Goal: Check status: Check status

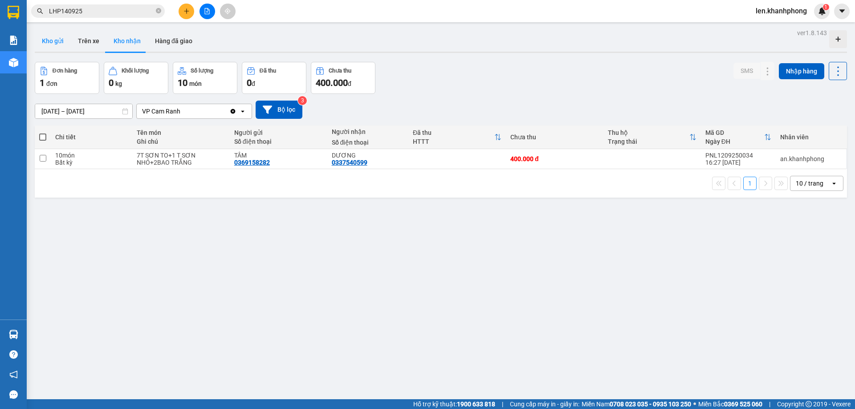
click at [56, 41] on button "Kho gửi" at bounding box center [53, 40] width 36 height 21
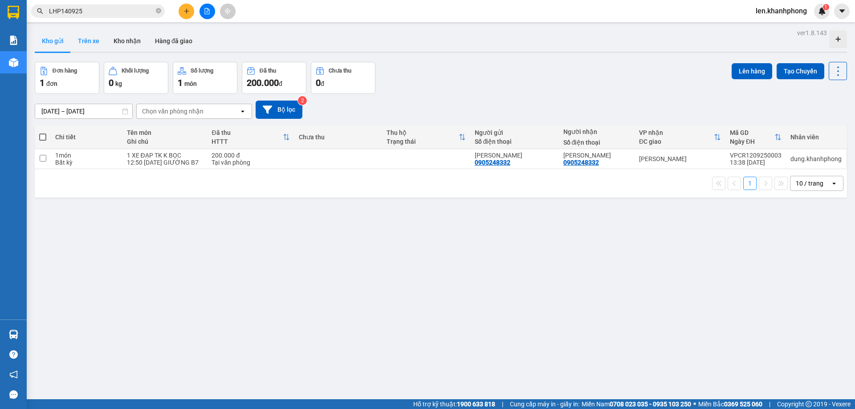
click at [77, 39] on button "Trên xe" at bounding box center [89, 40] width 36 height 21
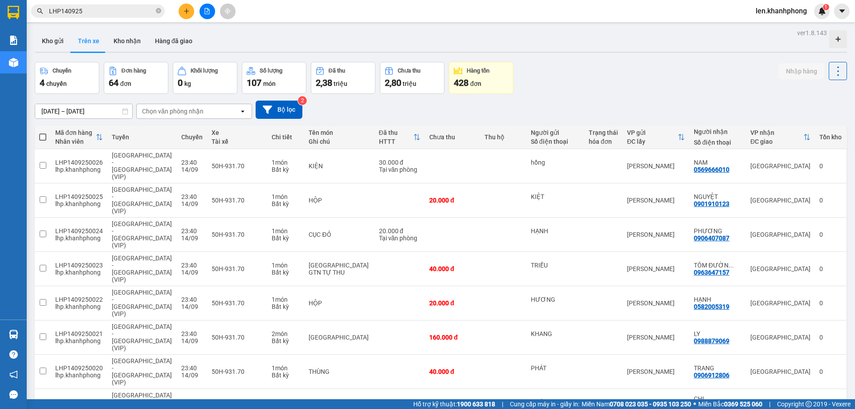
click at [182, 112] on div "Chọn văn phòng nhận" at bounding box center [172, 111] width 61 height 9
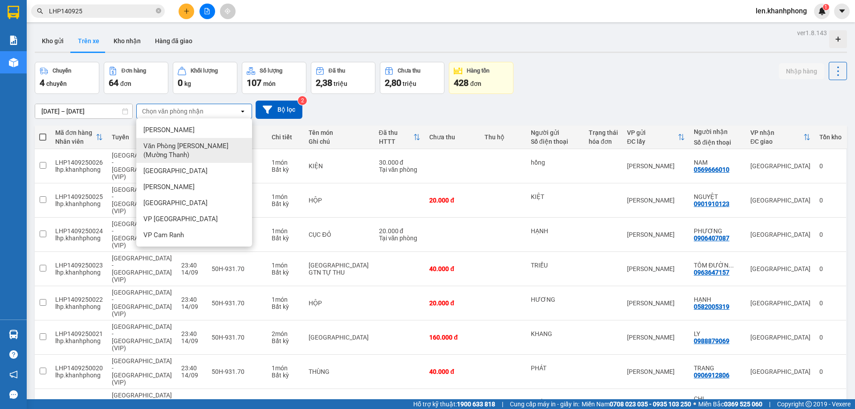
click at [177, 142] on span "Văn Phòng [PERSON_NAME] (Mường Thanh)" at bounding box center [195, 151] width 105 height 18
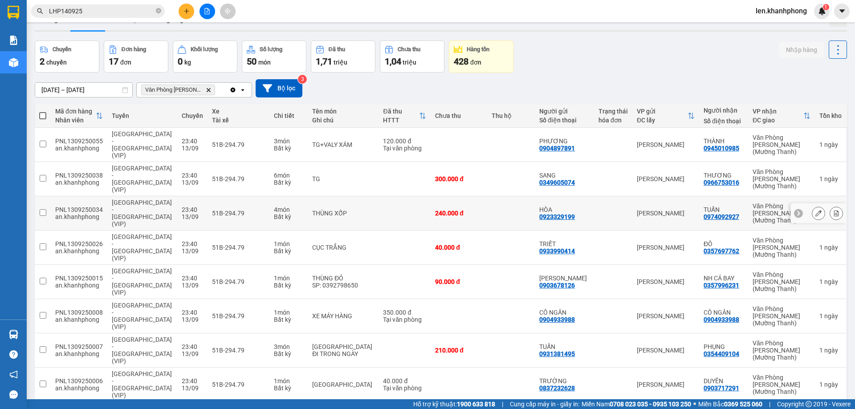
scroll to position [41, 0]
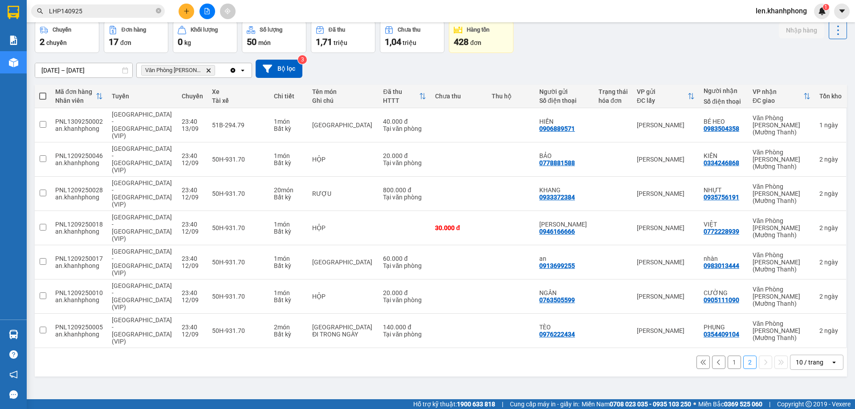
click at [727, 356] on button "1" at bounding box center [733, 362] width 13 height 13
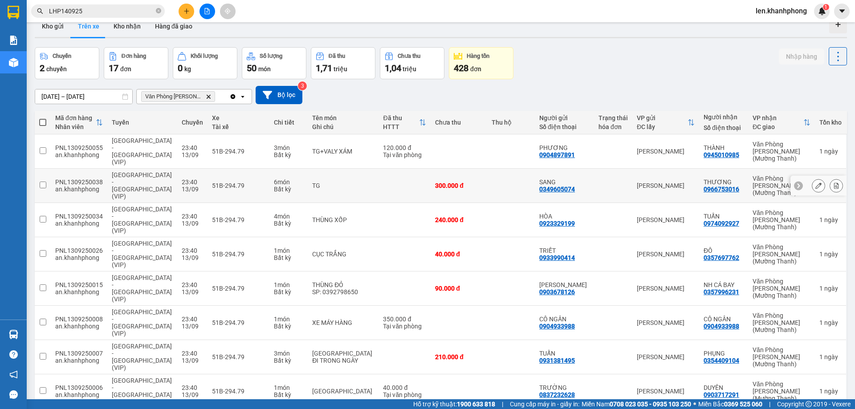
scroll to position [0, 0]
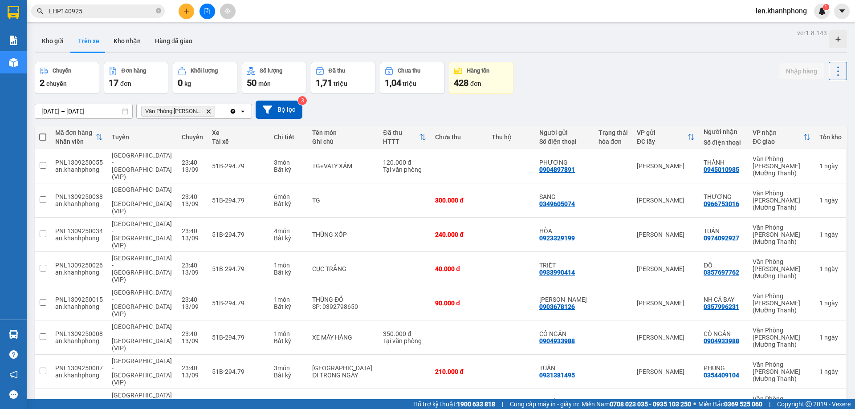
click at [82, 14] on input "LHP140925" at bounding box center [101, 11] width 105 height 10
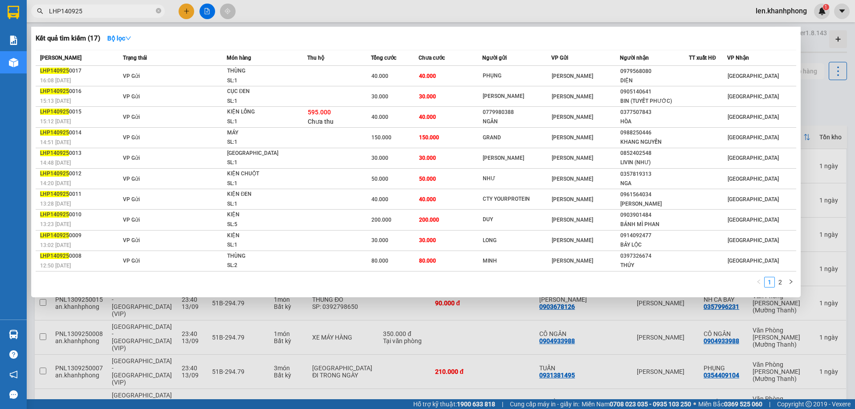
click at [82, 14] on input "LHP140925" at bounding box center [101, 11] width 105 height 10
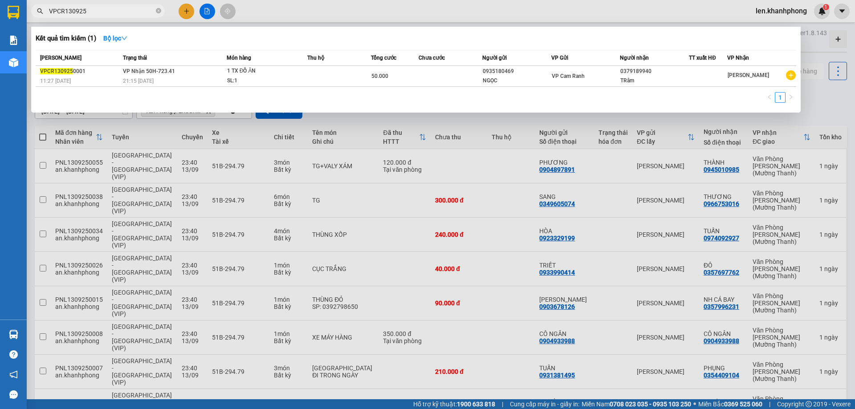
click at [191, 392] on div at bounding box center [427, 204] width 855 height 409
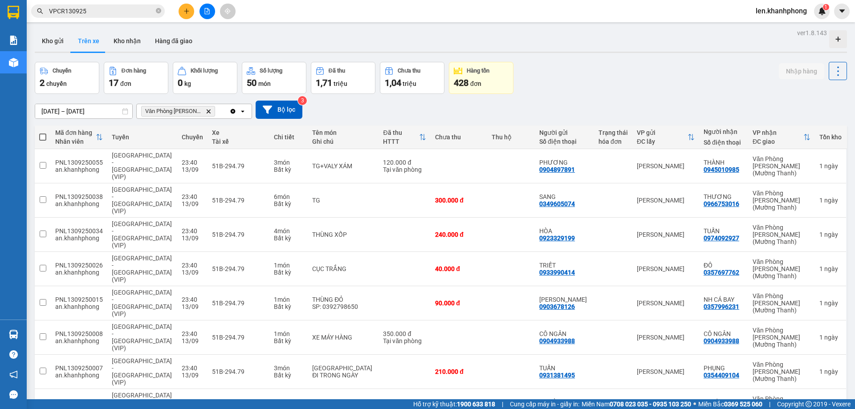
click at [210, 110] on icon "Văn Phòng Trần Phú (Mường Thanh), close by backspace" at bounding box center [209, 111] width 4 height 4
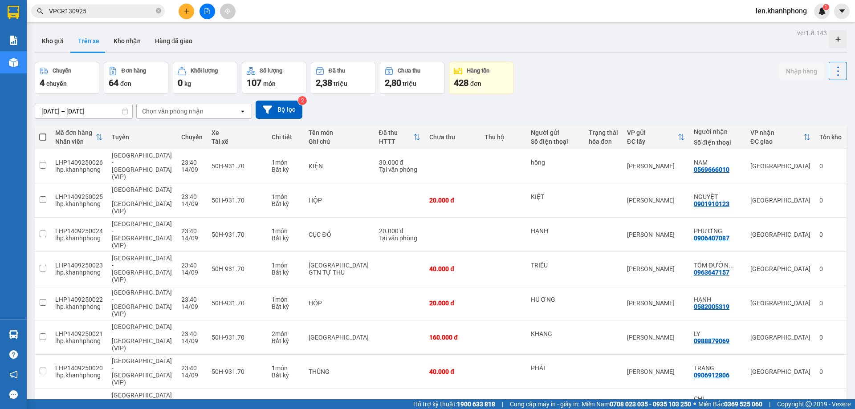
click at [209, 110] on div "Chọn văn phòng nhận" at bounding box center [188, 111] width 102 height 14
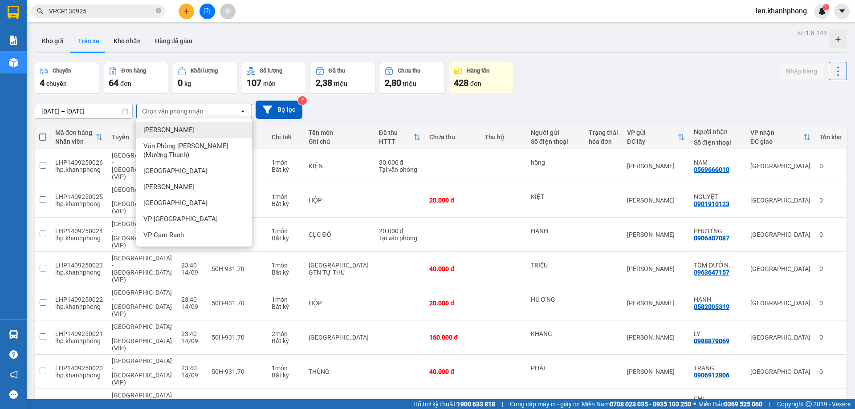
click at [178, 131] on span "[PERSON_NAME]" at bounding box center [168, 130] width 51 height 9
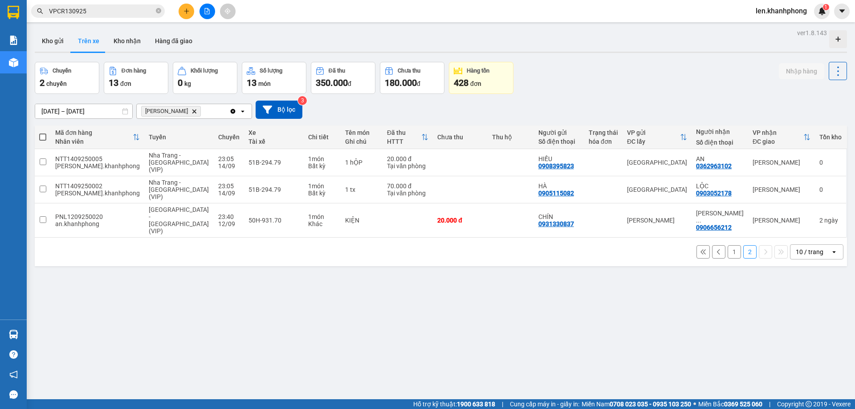
click at [727, 245] on button "1" at bounding box center [733, 251] width 13 height 13
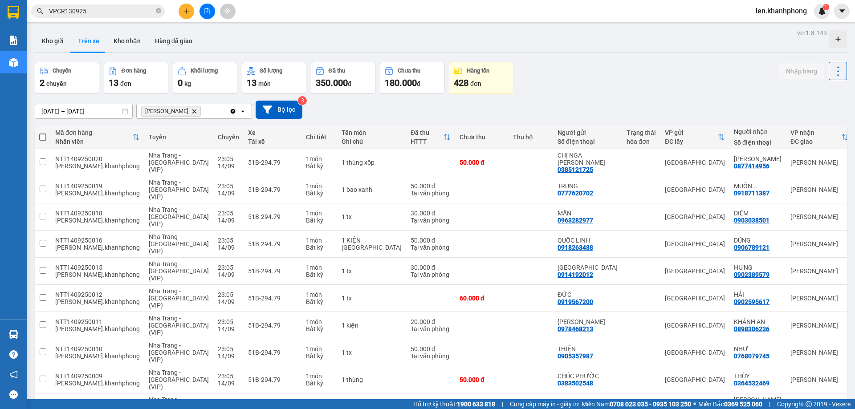
click at [102, 12] on input "VPCR130925" at bounding box center [101, 11] width 105 height 10
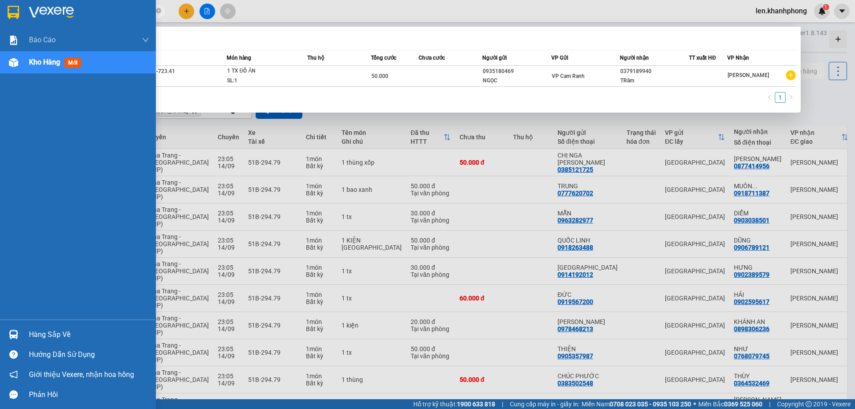
click at [0, 140] on div "Báo cáo Báo cáo dòng tiền (nhân viên) Doanh số tạo đơn theo VP gửi (nhân viên) …" at bounding box center [78, 174] width 156 height 291
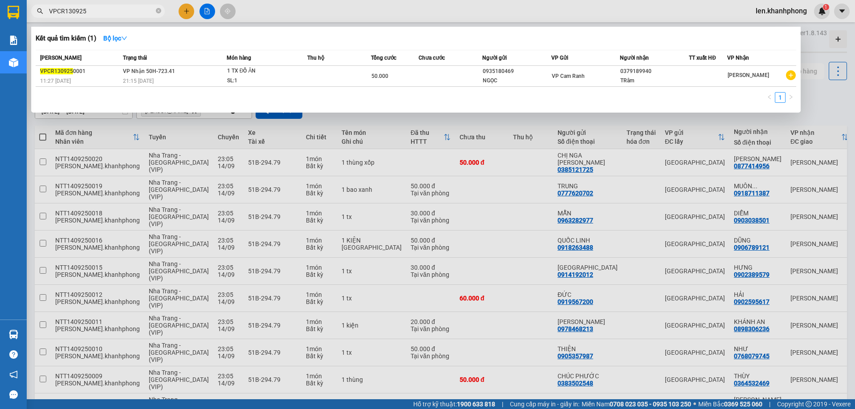
click at [295, 8] on div at bounding box center [427, 204] width 855 height 409
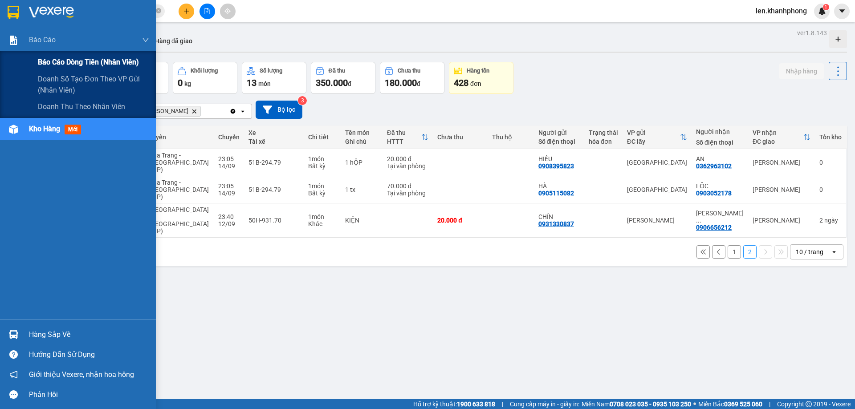
click at [50, 60] on span "Báo cáo dòng tiền (nhân viên)" at bounding box center [88, 62] width 101 height 11
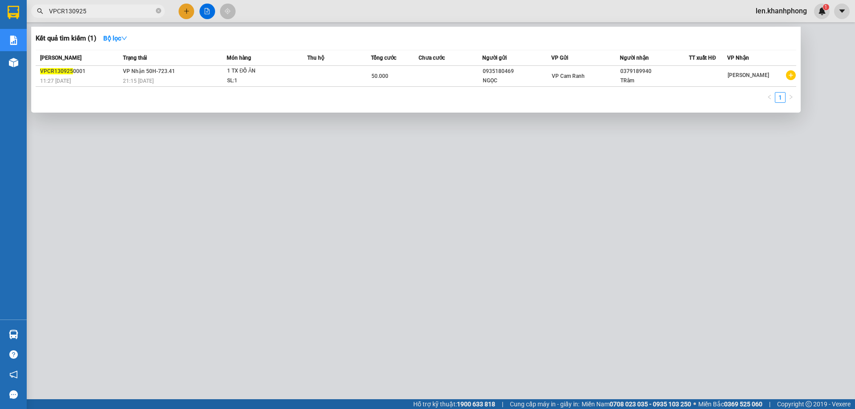
click at [90, 12] on input "VPCR130925" at bounding box center [101, 11] width 105 height 10
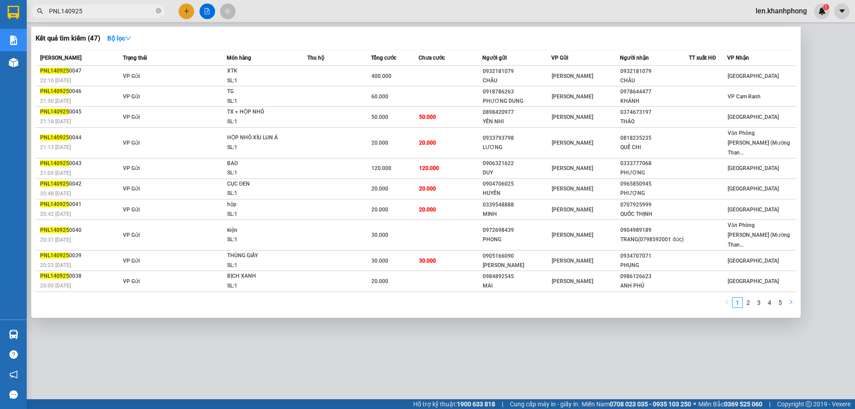
click at [794, 297] on button "button" at bounding box center [790, 302] width 11 height 11
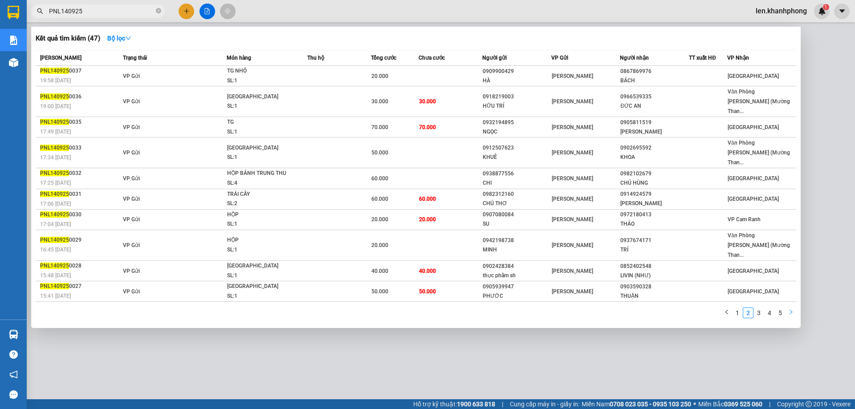
click at [790, 309] on icon "right" at bounding box center [790, 311] width 5 height 5
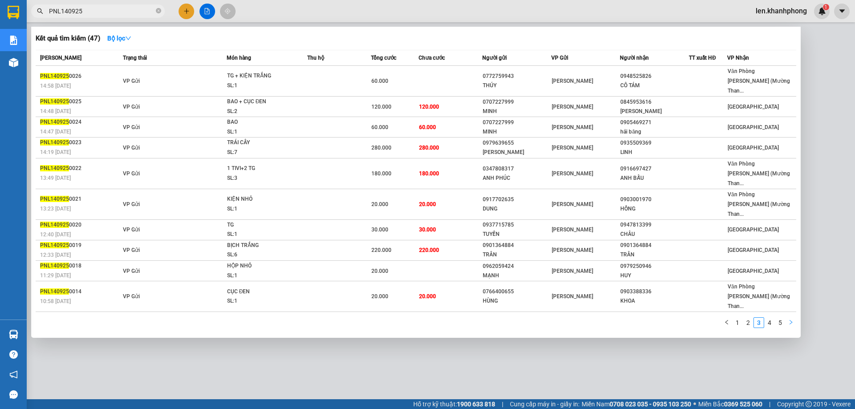
click at [790, 320] on icon "right" at bounding box center [790, 322] width 5 height 5
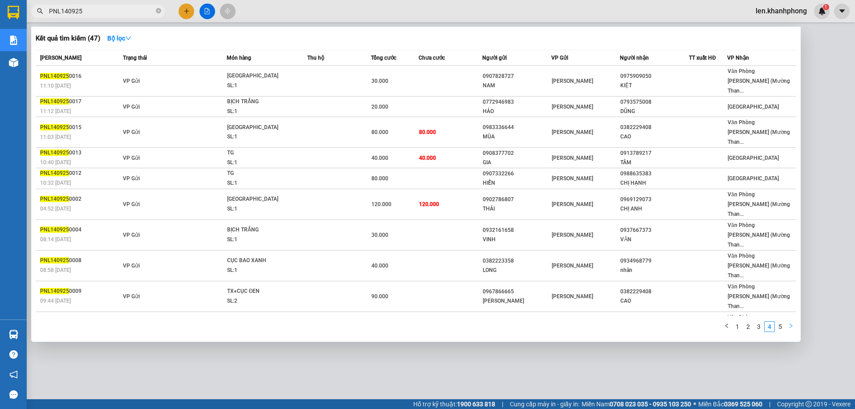
click at [790, 323] on icon "right" at bounding box center [790, 325] width 5 height 5
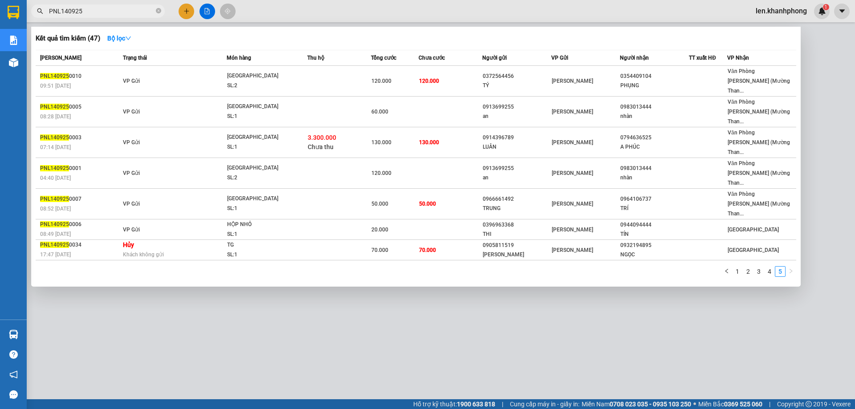
drag, startPoint x: 61, startPoint y: 10, endPoint x: 41, endPoint y: 14, distance: 20.1
click at [41, 14] on span "PNL140925" at bounding box center [98, 10] width 134 height 13
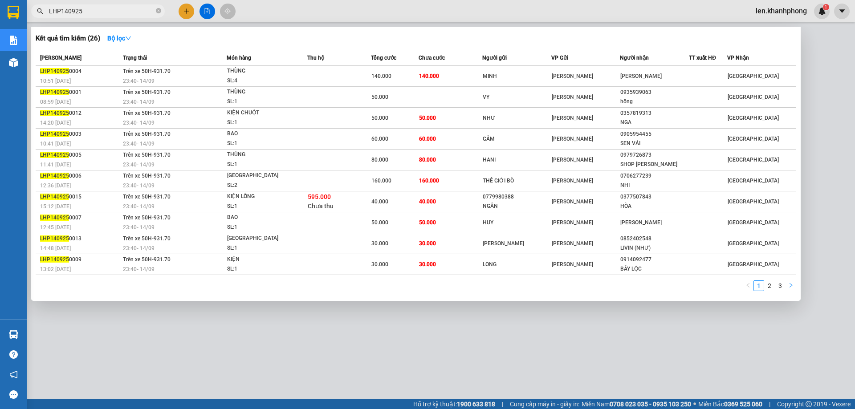
type input "LHP140925"
click at [789, 286] on icon "right" at bounding box center [790, 285] width 5 height 5
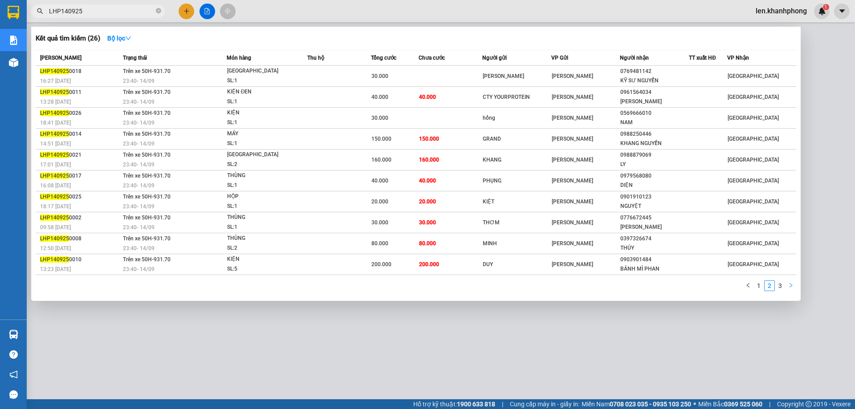
click at [789, 286] on icon "right" at bounding box center [790, 285] width 5 height 5
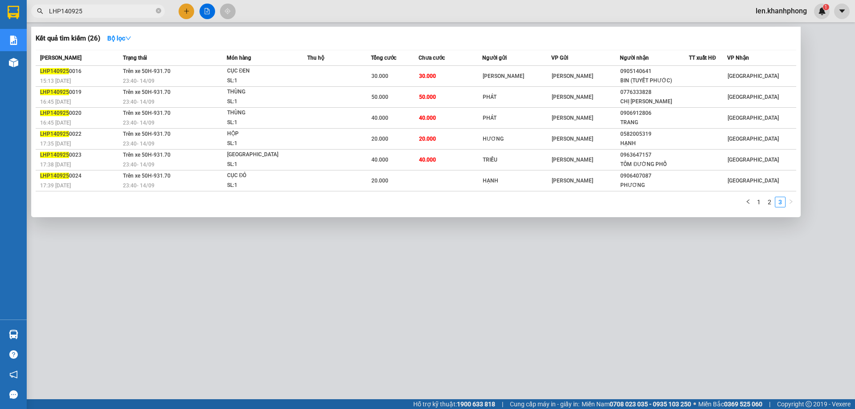
click at [789, 286] on div at bounding box center [427, 204] width 855 height 409
